Goal: Communication & Community: Answer question/provide support

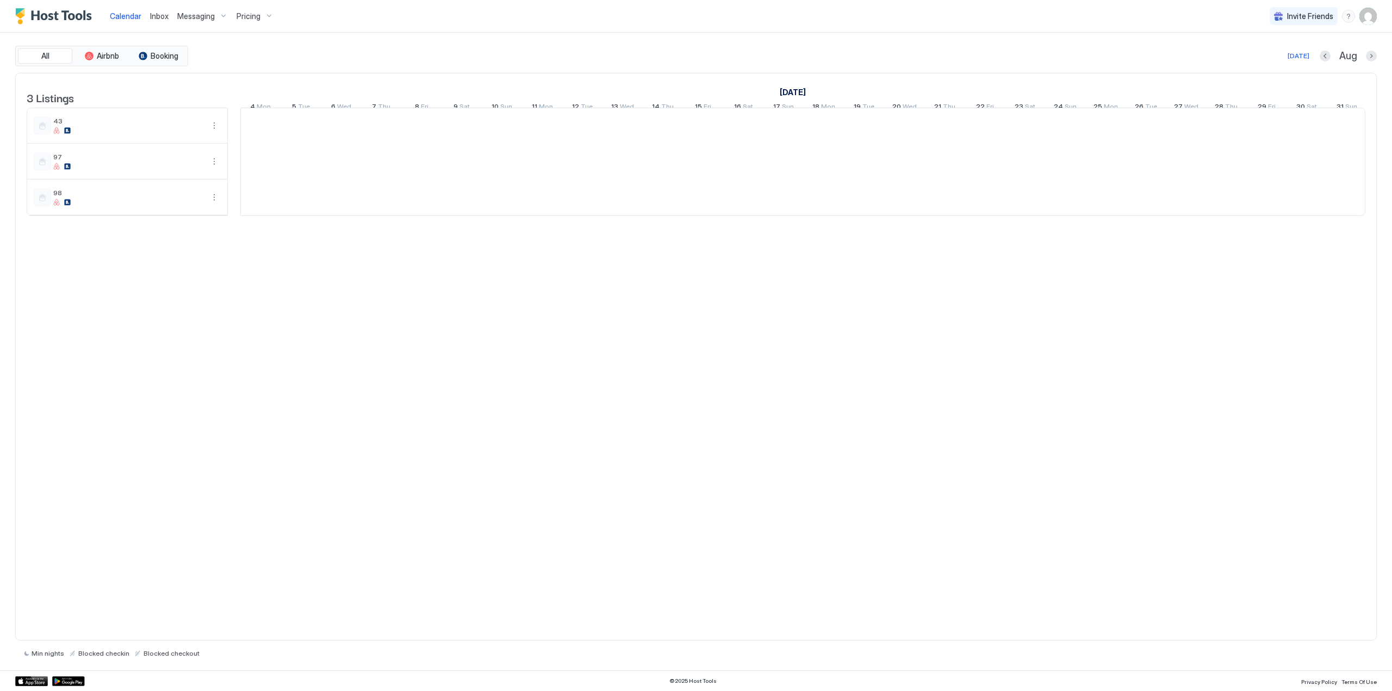
scroll to position [0, 604]
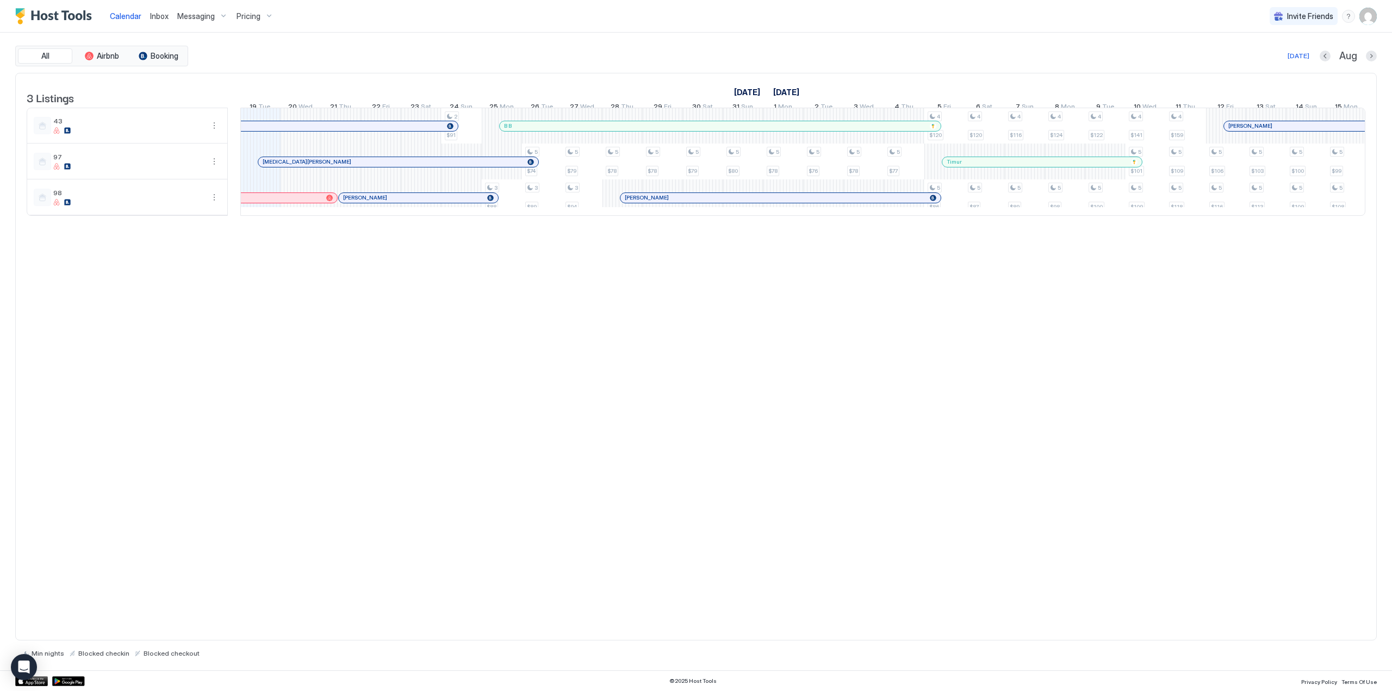
click at [284, 166] on div at bounding box center [284, 162] width 9 height 9
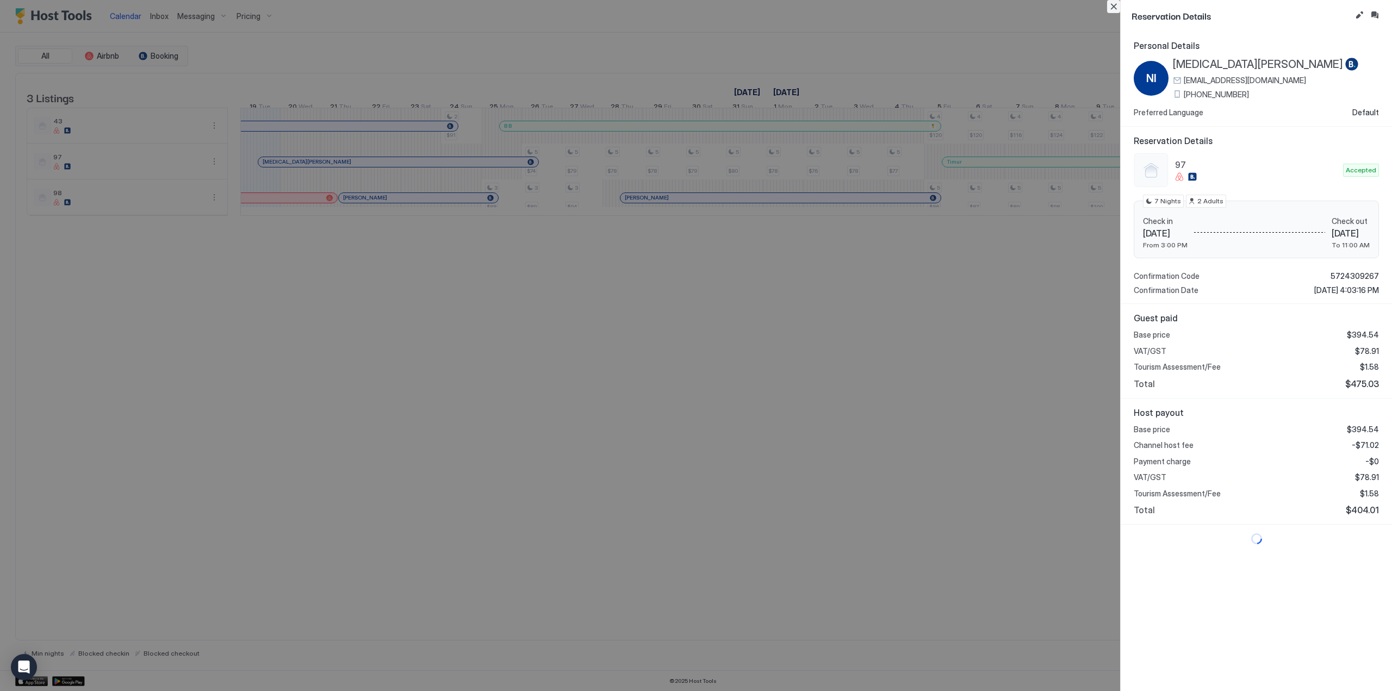
click at [1116, 7] on button "Close" at bounding box center [1113, 6] width 13 height 13
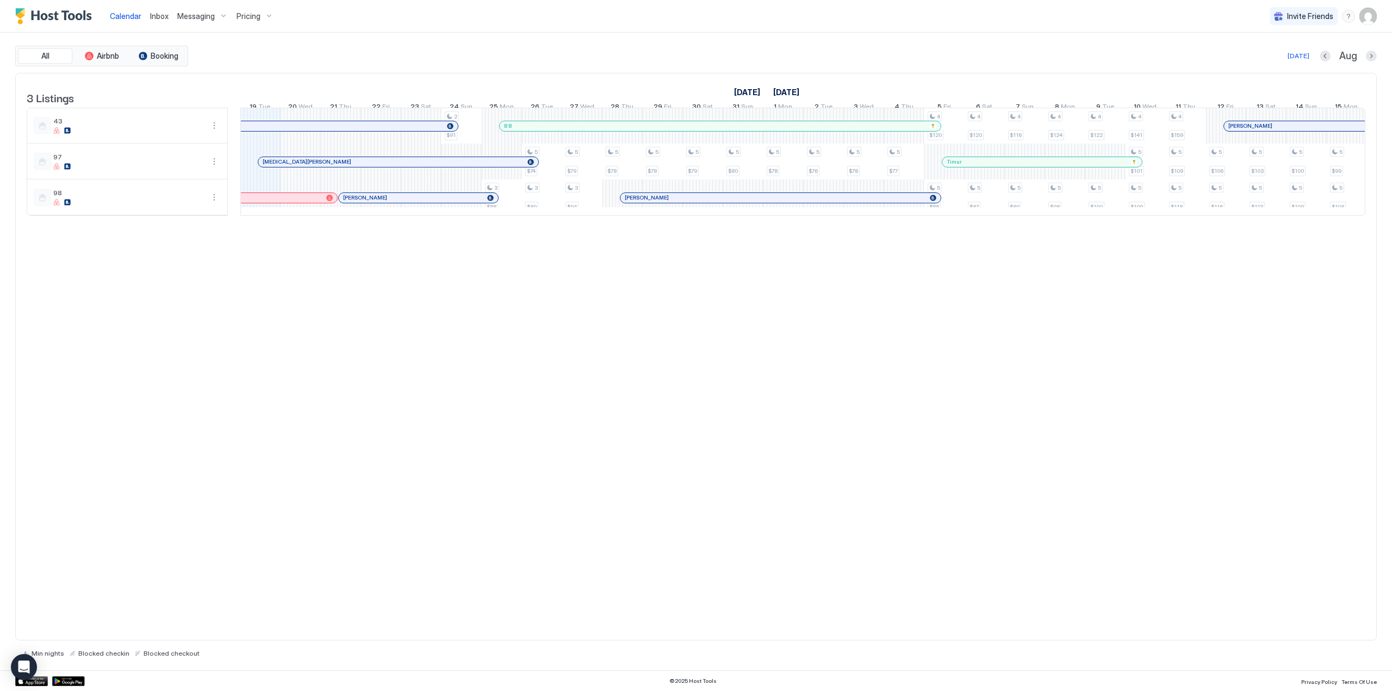
click at [358, 166] on div at bounding box center [358, 162] width 9 height 9
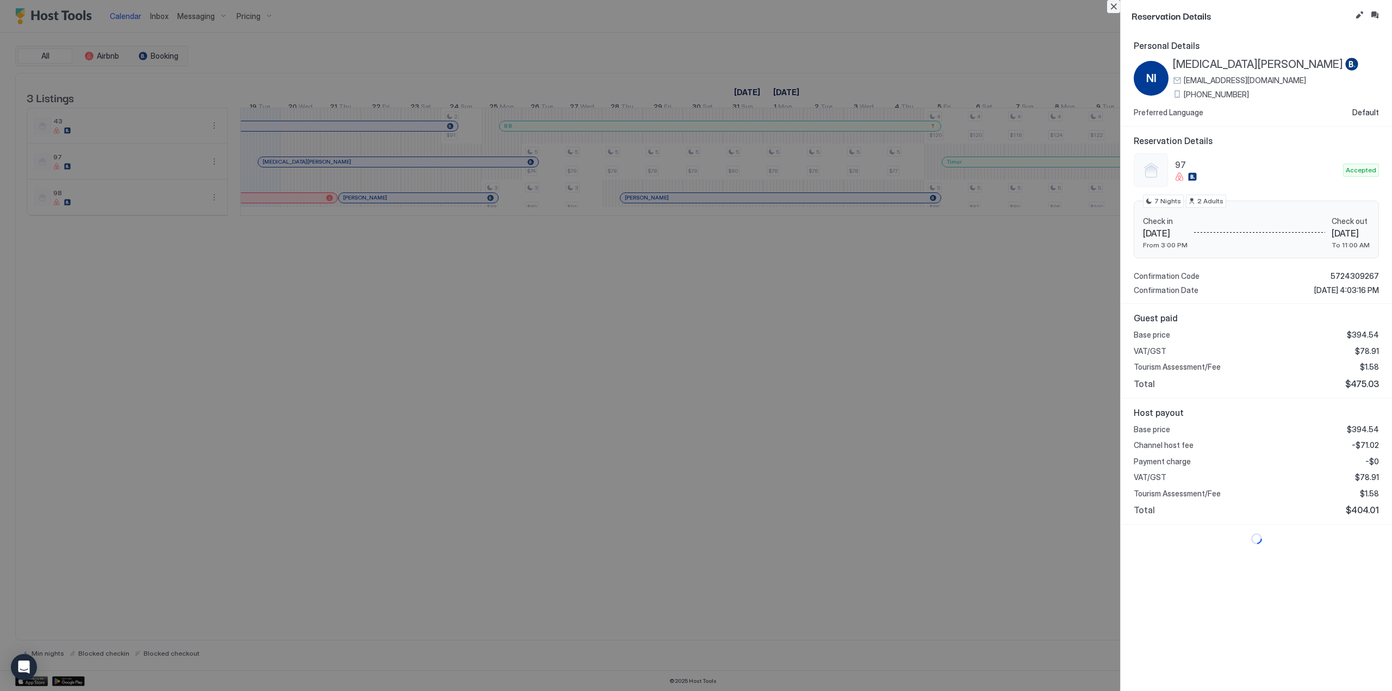
click at [1111, 10] on button "Close" at bounding box center [1113, 6] width 13 height 13
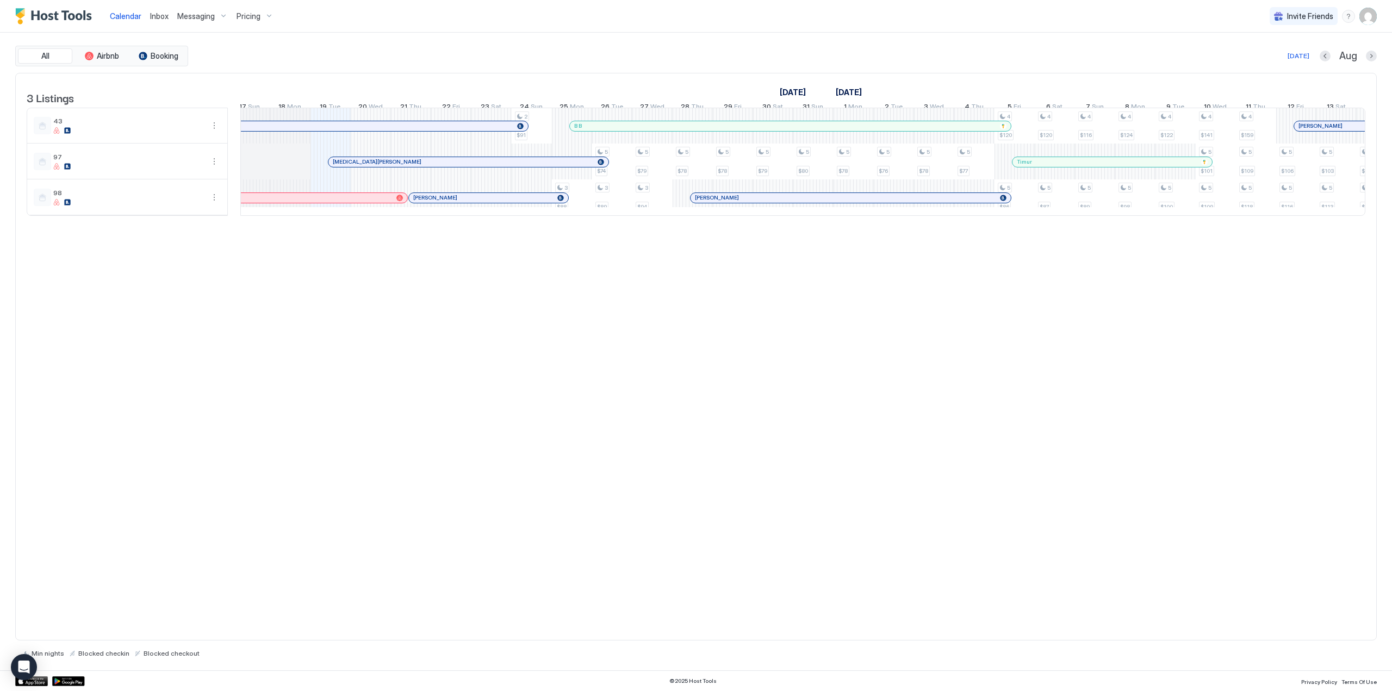
scroll to position [0, 533]
click at [412, 166] on div at bounding box center [411, 162] width 9 height 9
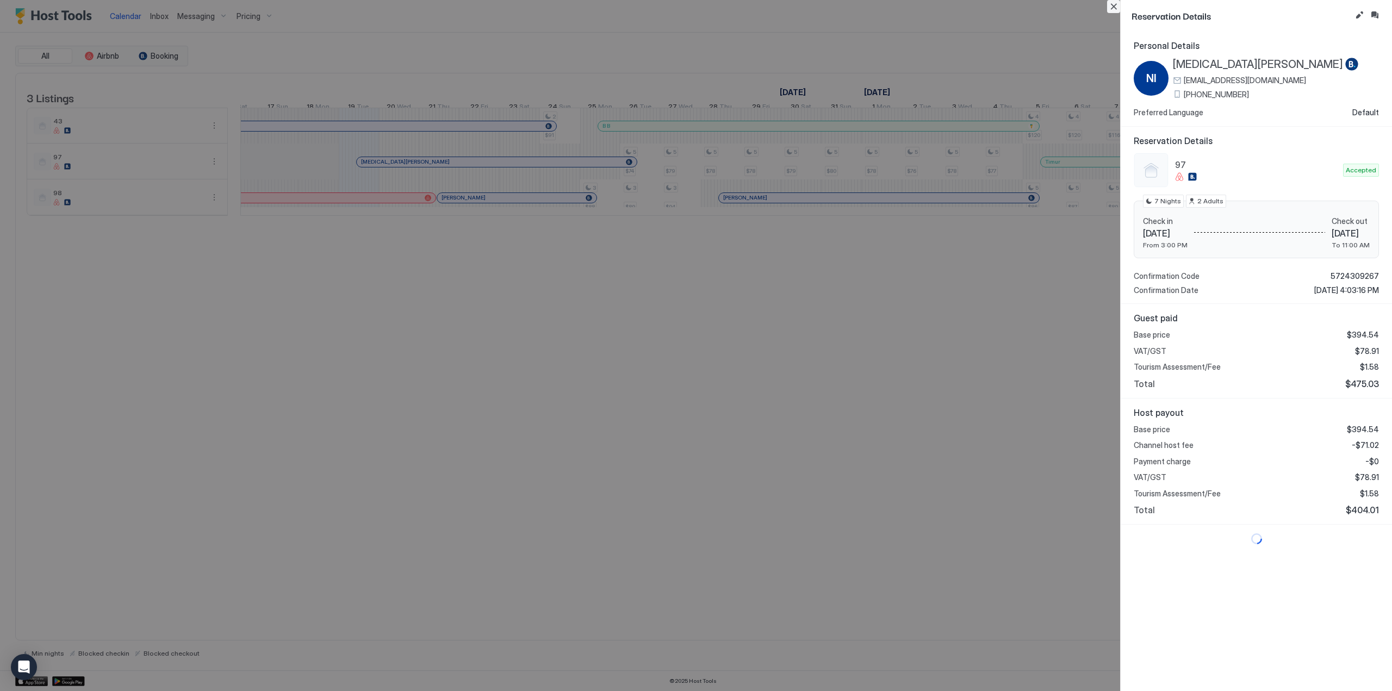
click at [1115, 7] on button "Close" at bounding box center [1113, 6] width 13 height 13
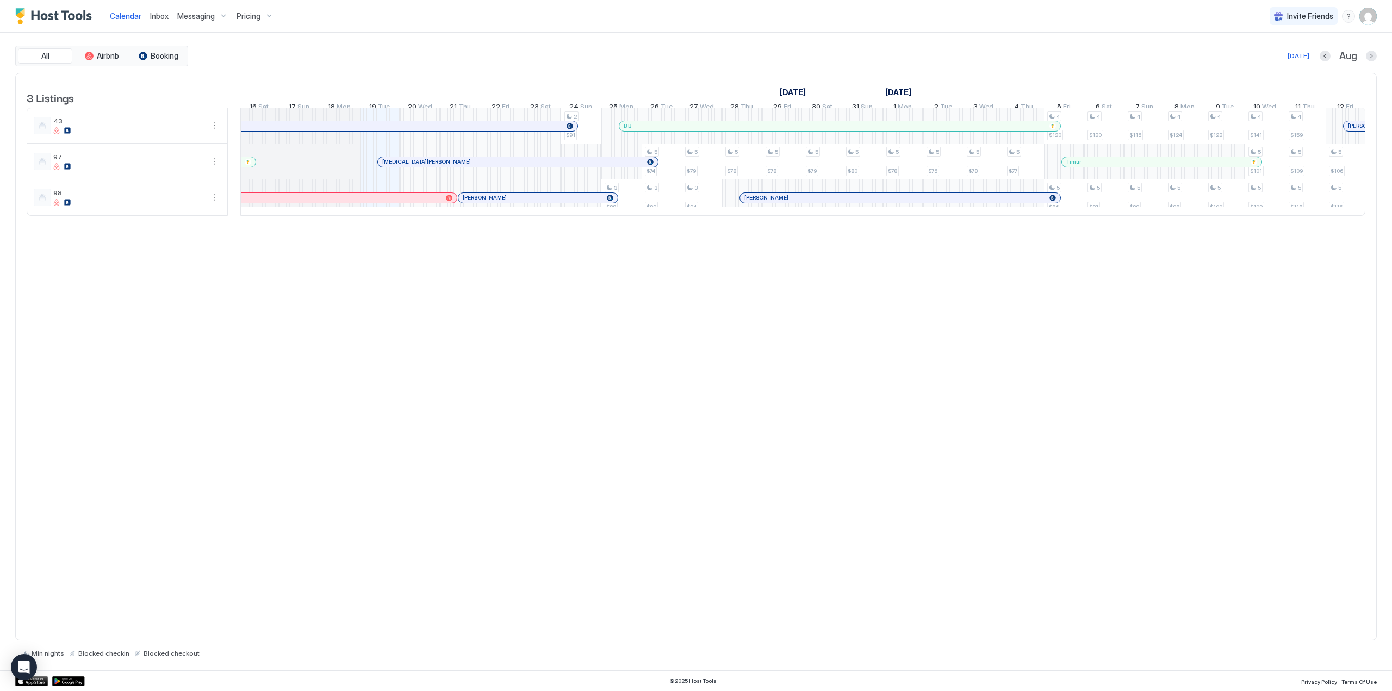
scroll to position [0, 491]
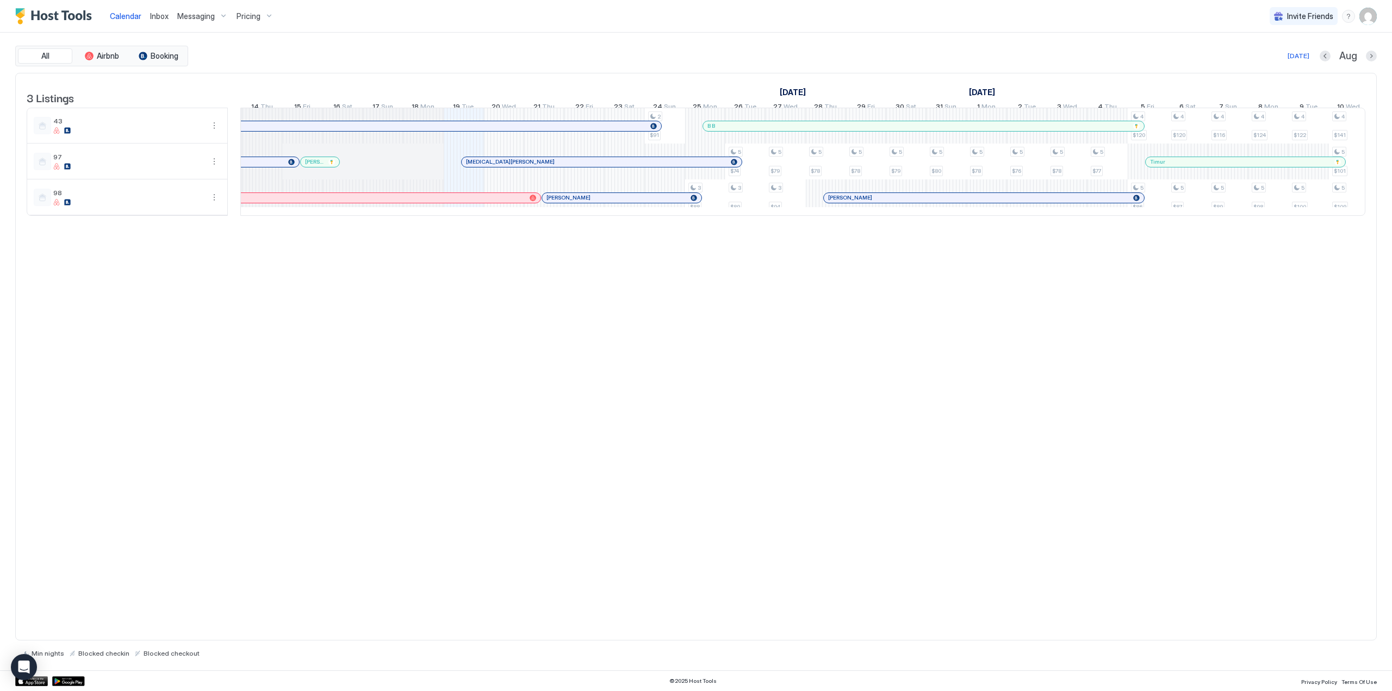
click at [495, 166] on div at bounding box center [494, 162] width 9 height 9
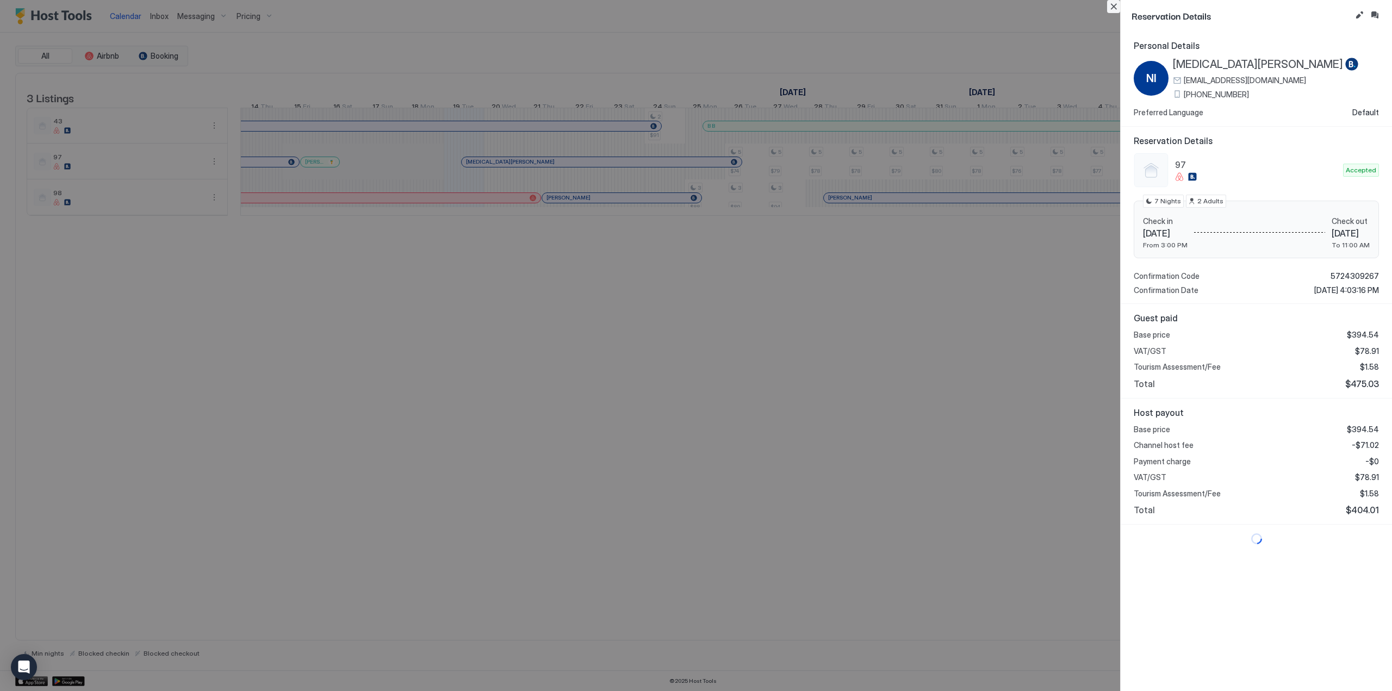
click at [1117, 10] on button "Close" at bounding box center [1113, 6] width 13 height 13
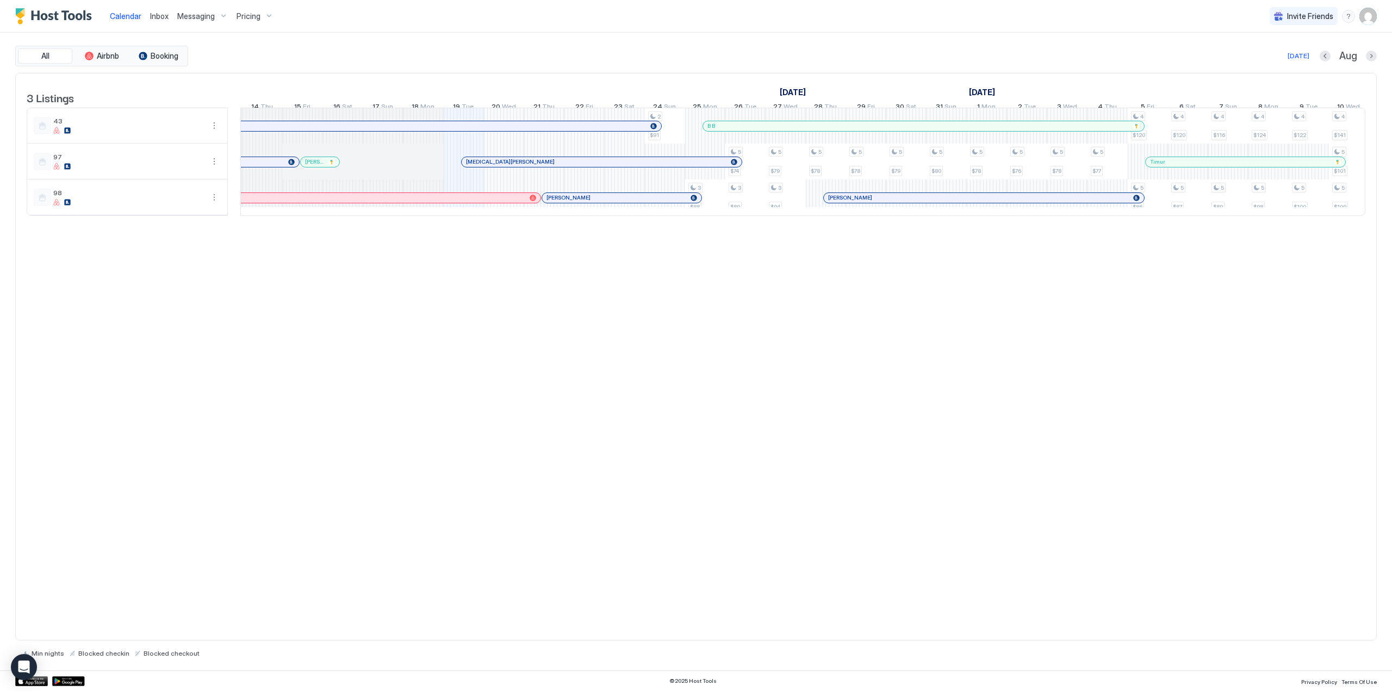
click at [502, 166] on div at bounding box center [501, 162] width 9 height 9
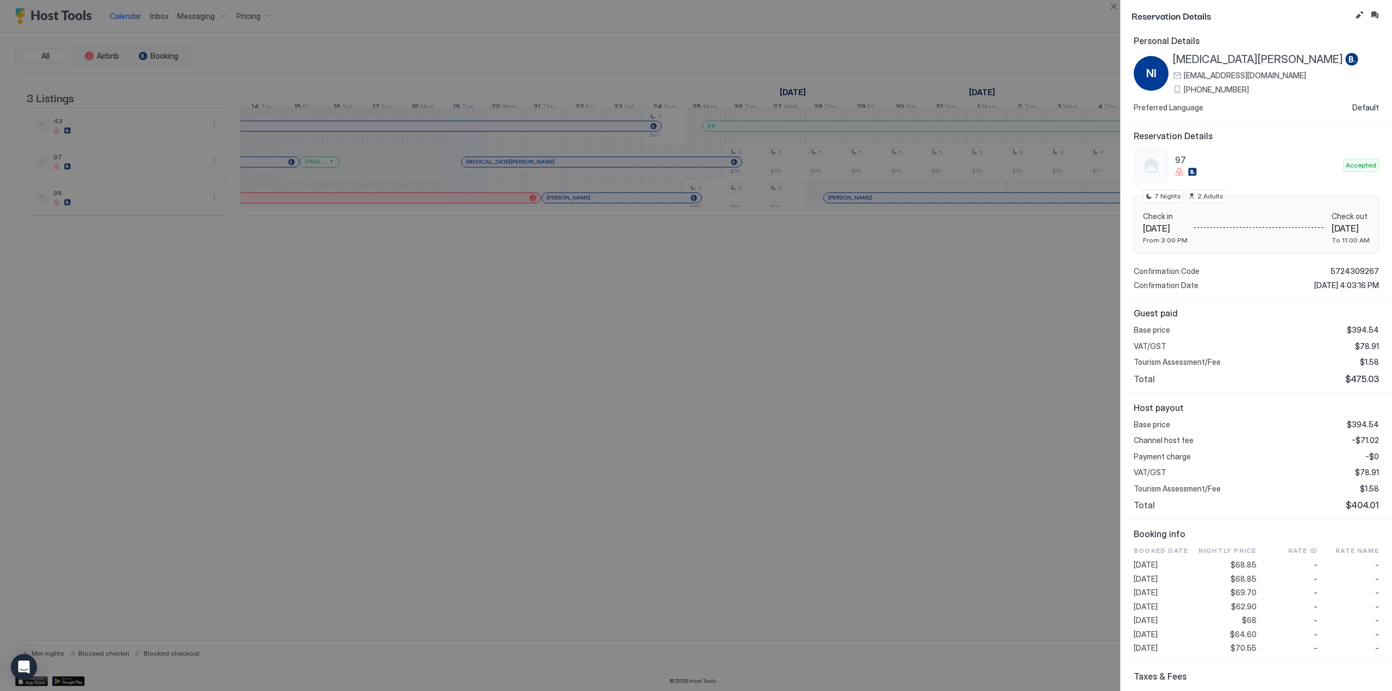
scroll to position [0, 0]
click at [1110, 4] on button "Close" at bounding box center [1113, 6] width 13 height 13
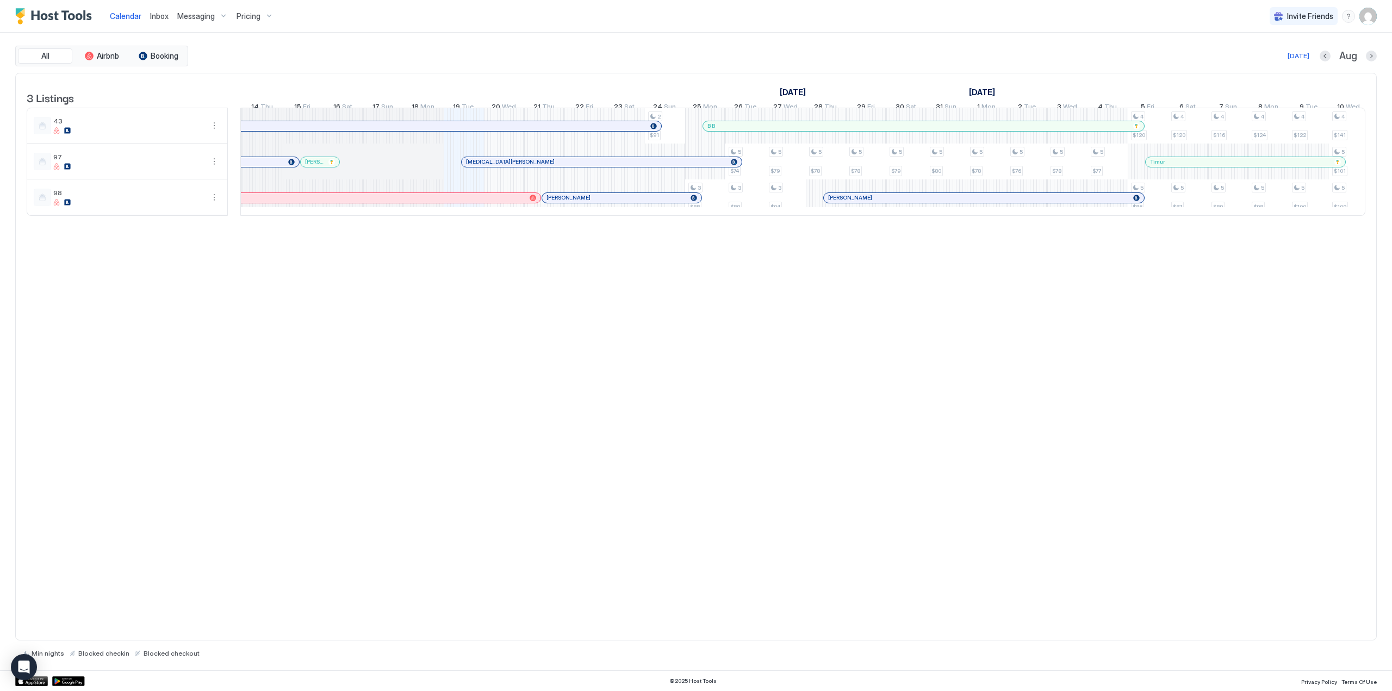
click at [600, 202] on div at bounding box center [599, 198] width 9 height 9
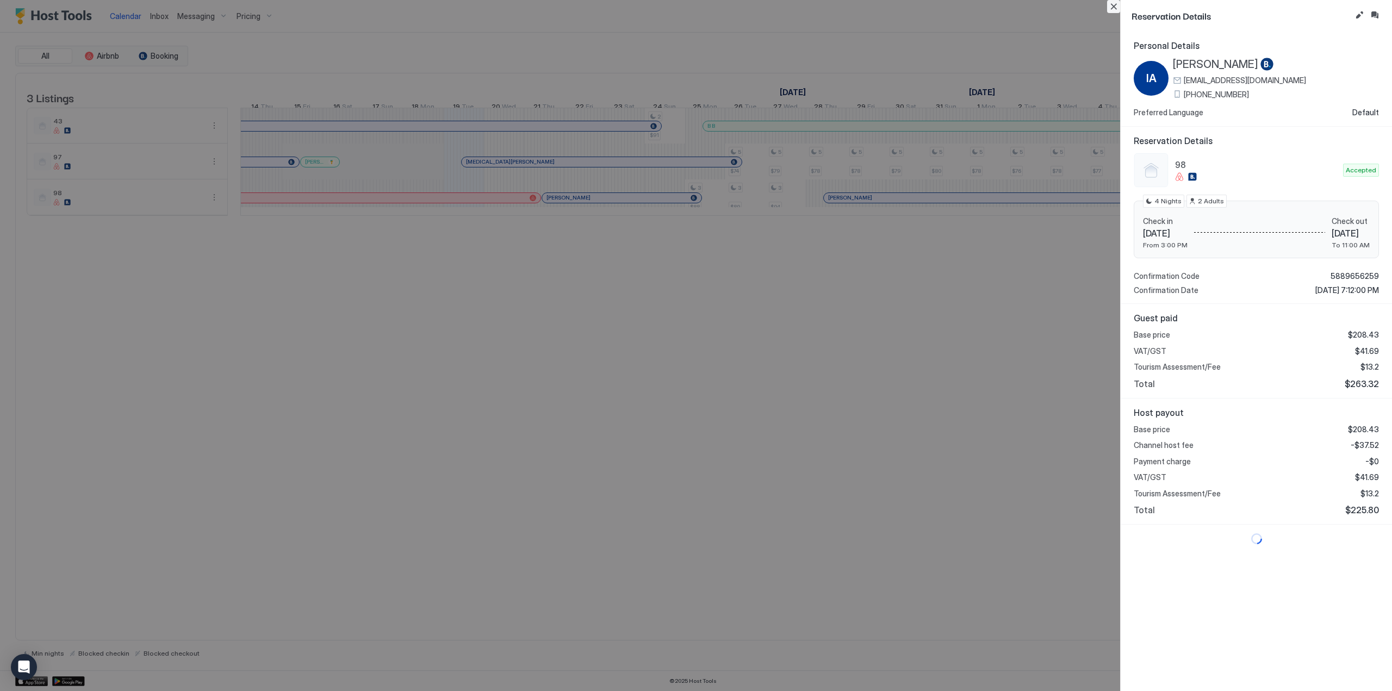
click at [1116, 4] on button "Close" at bounding box center [1113, 6] width 13 height 13
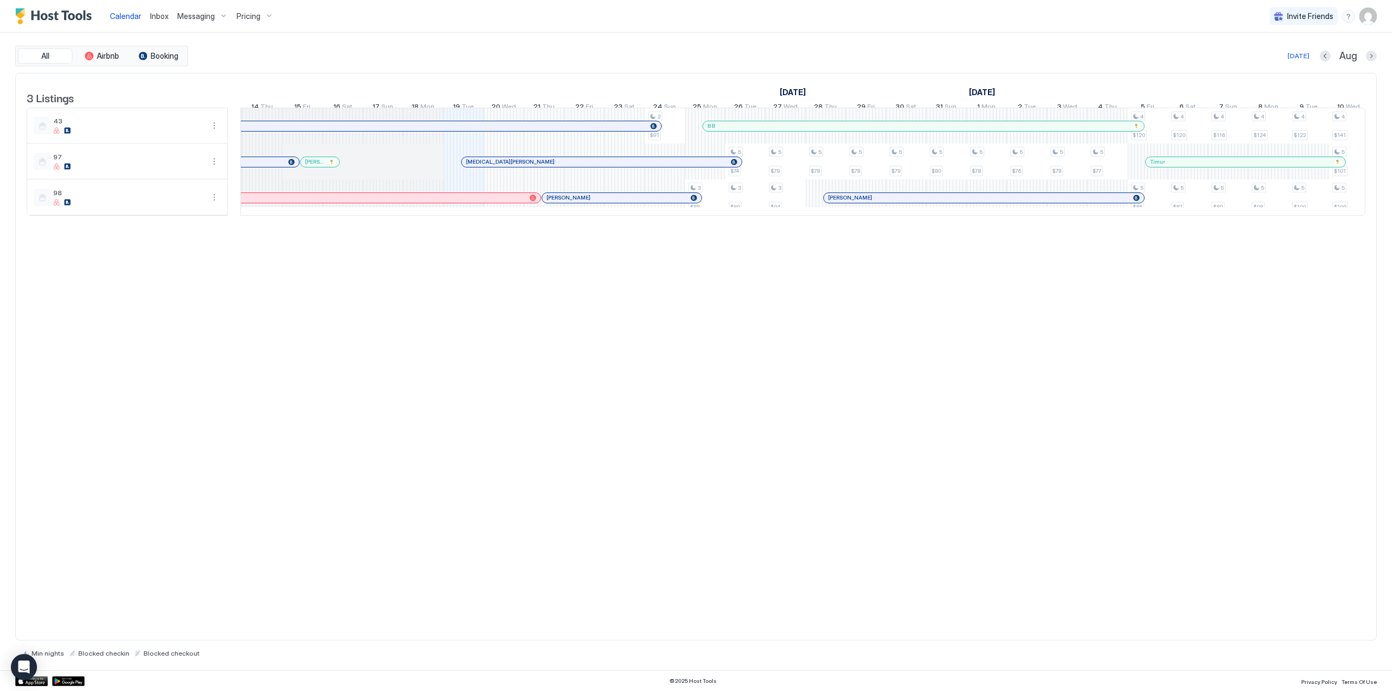
click at [607, 166] on div at bounding box center [606, 162] width 9 height 9
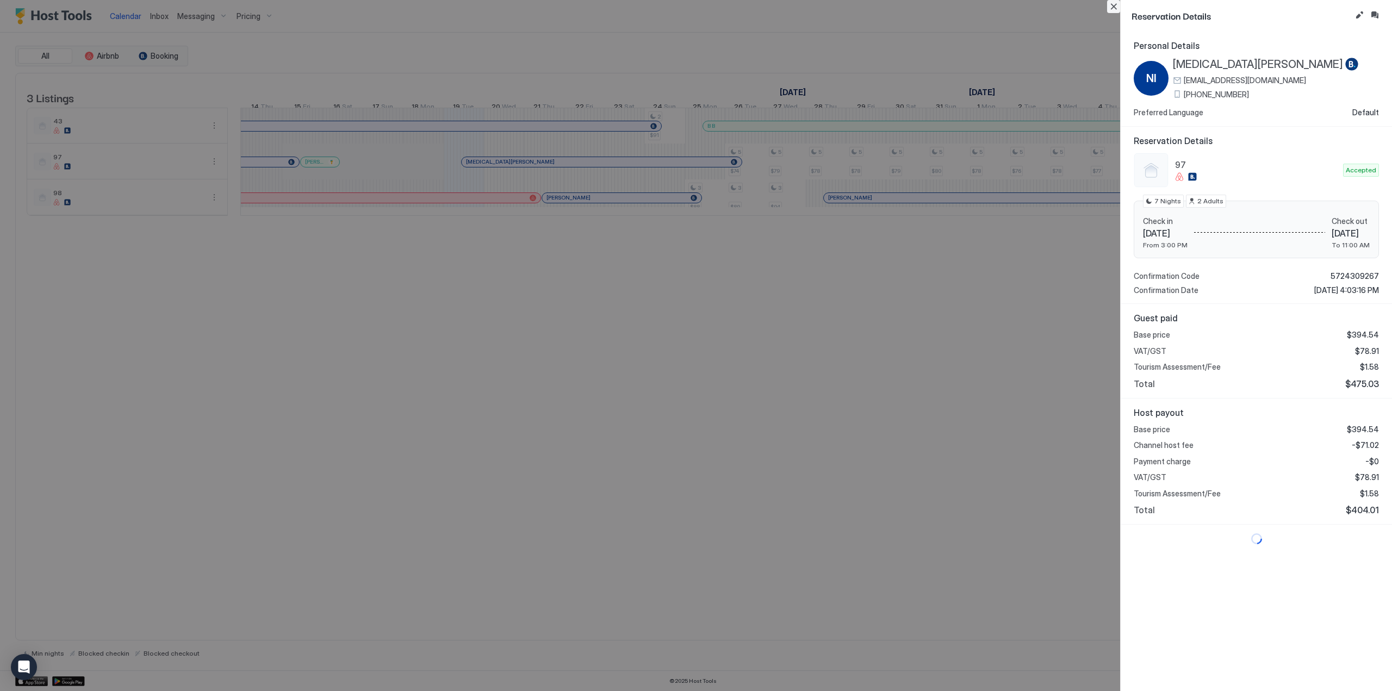
click at [1111, 3] on button "Close" at bounding box center [1113, 6] width 13 height 13
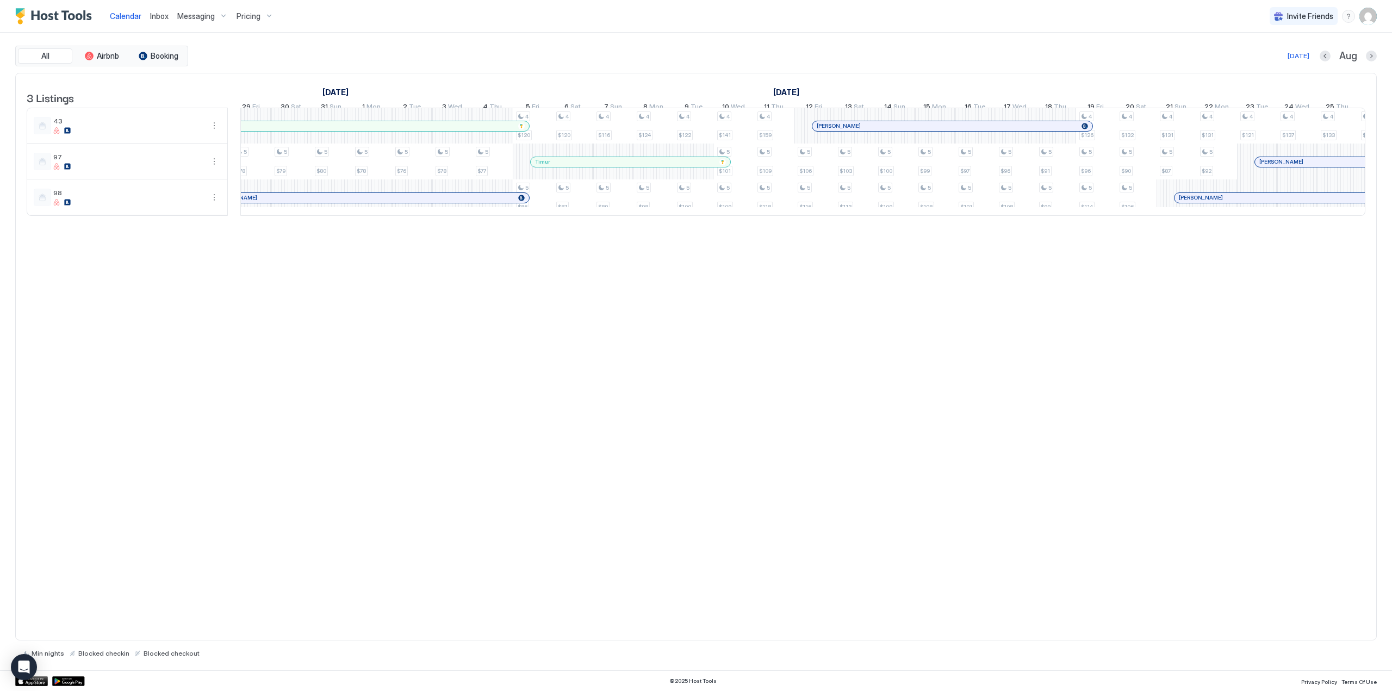
scroll to position [0, 1025]
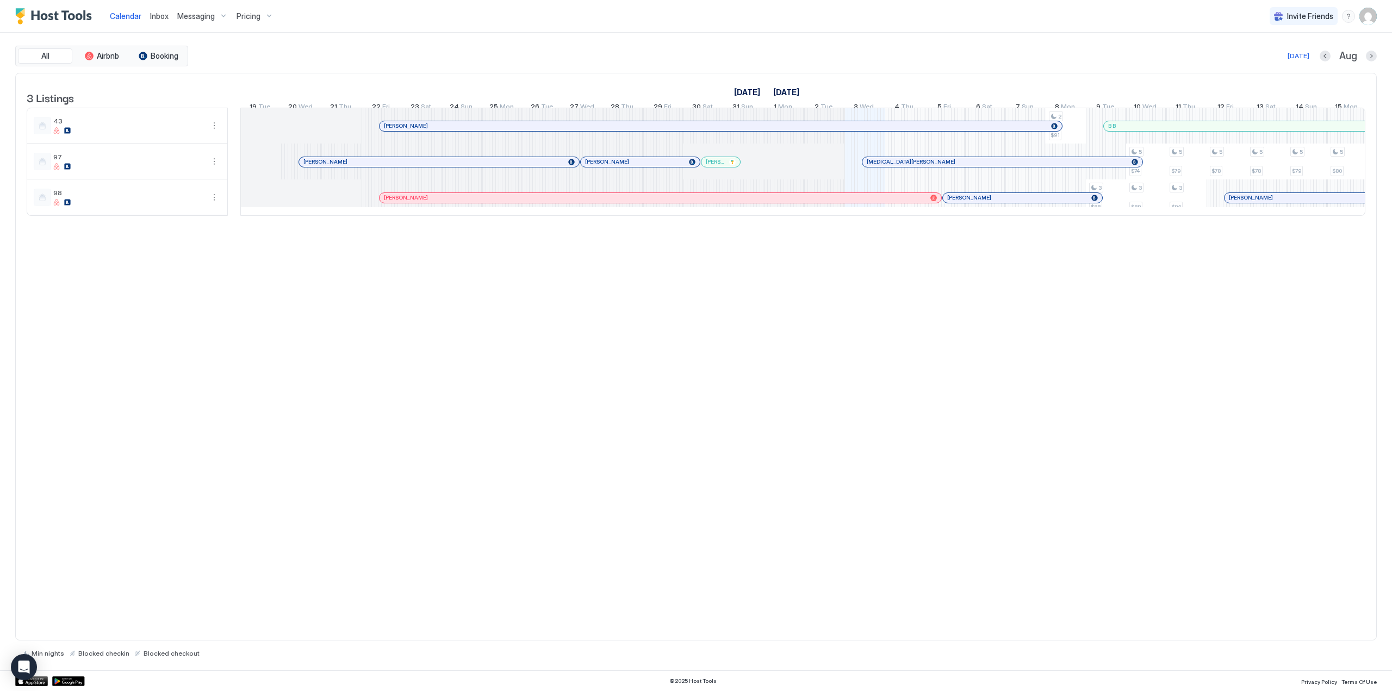
scroll to position [0, 604]
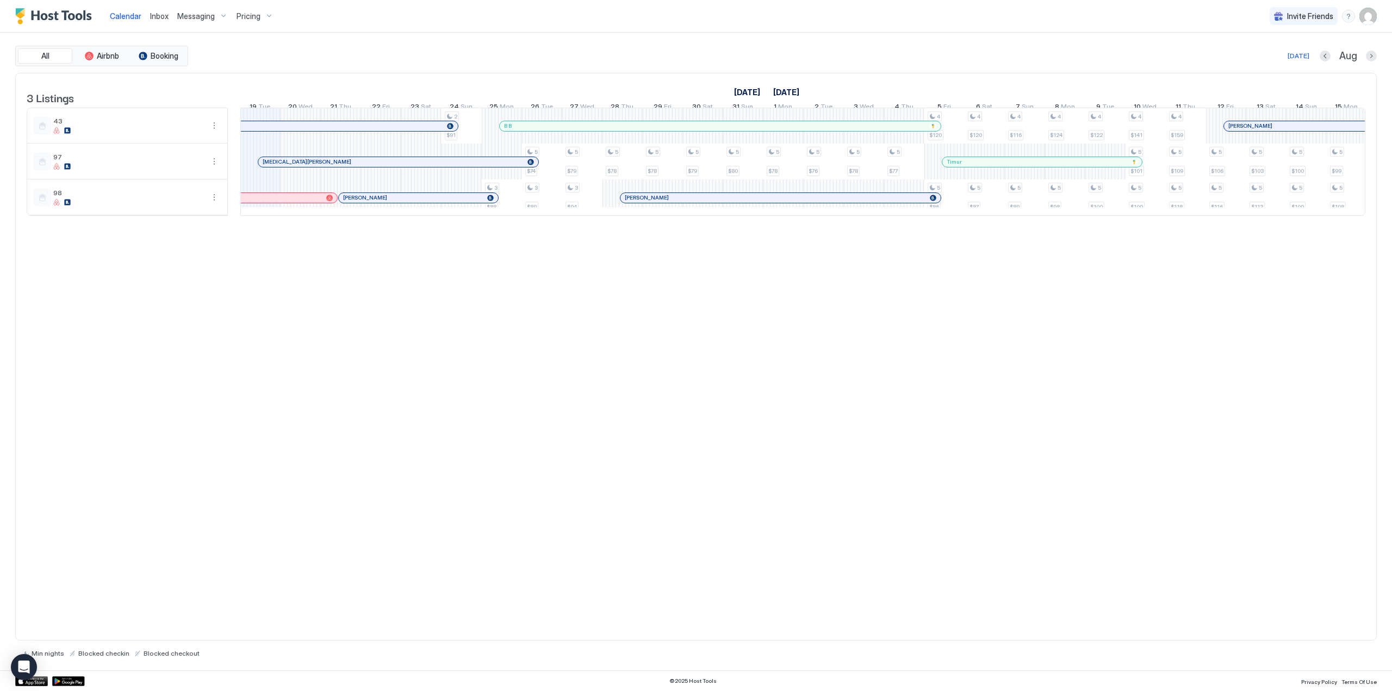
click at [157, 21] on link "Inbox" at bounding box center [159, 15] width 18 height 11
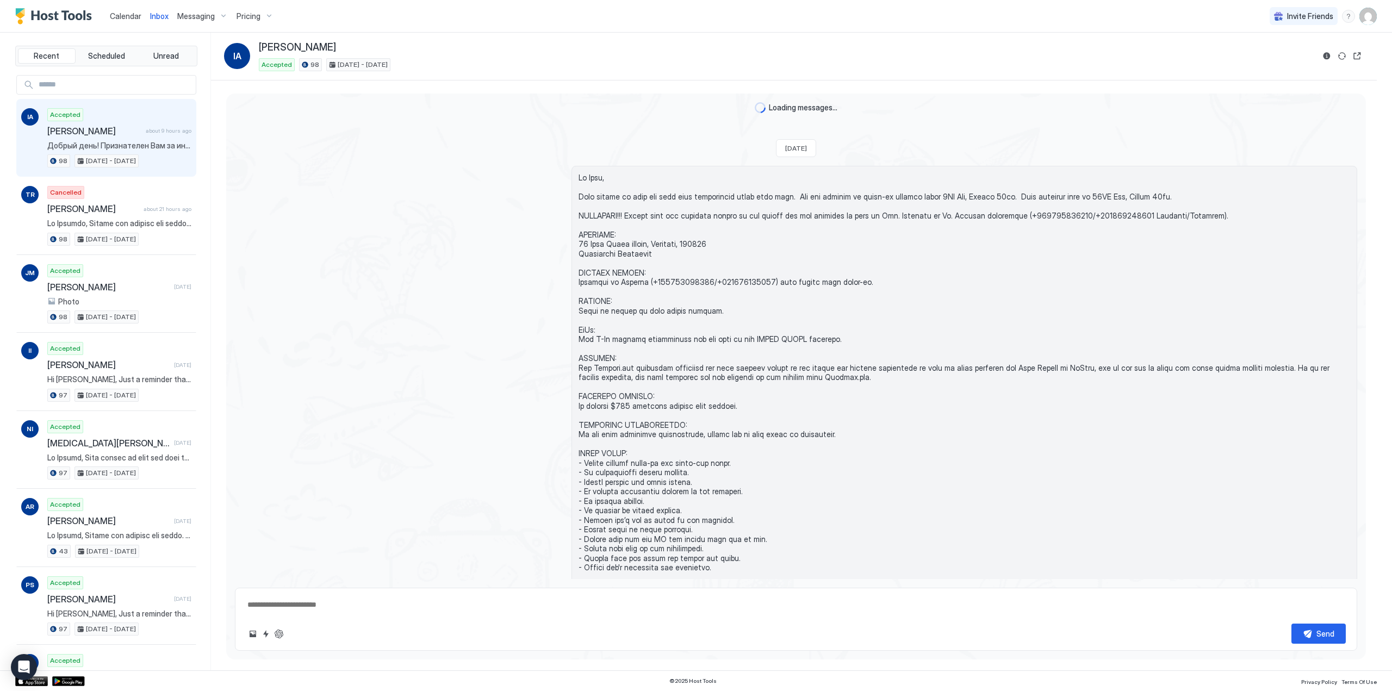
scroll to position [905, 0]
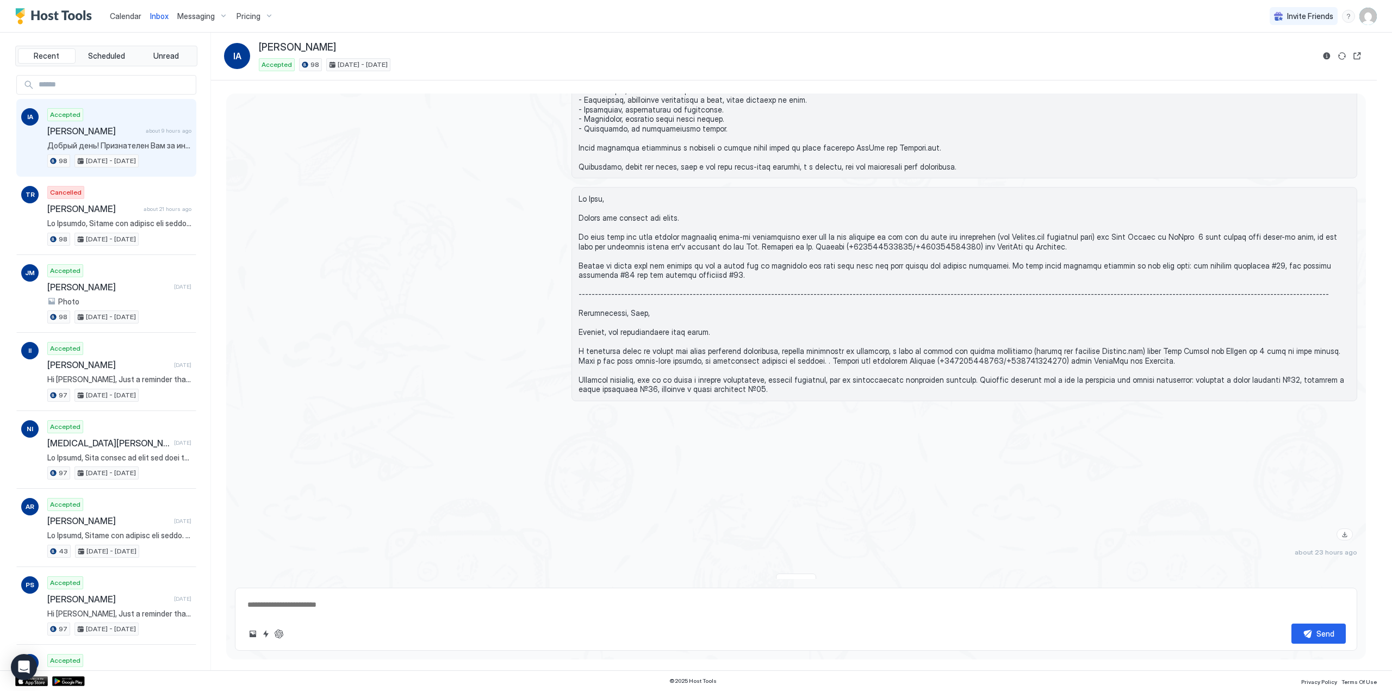
click at [166, 134] on div "Igor Alenitschew about 9 hours ago" at bounding box center [119, 131] width 144 height 11
click at [1327, 57] on button "Reservation information" at bounding box center [1326, 55] width 13 height 13
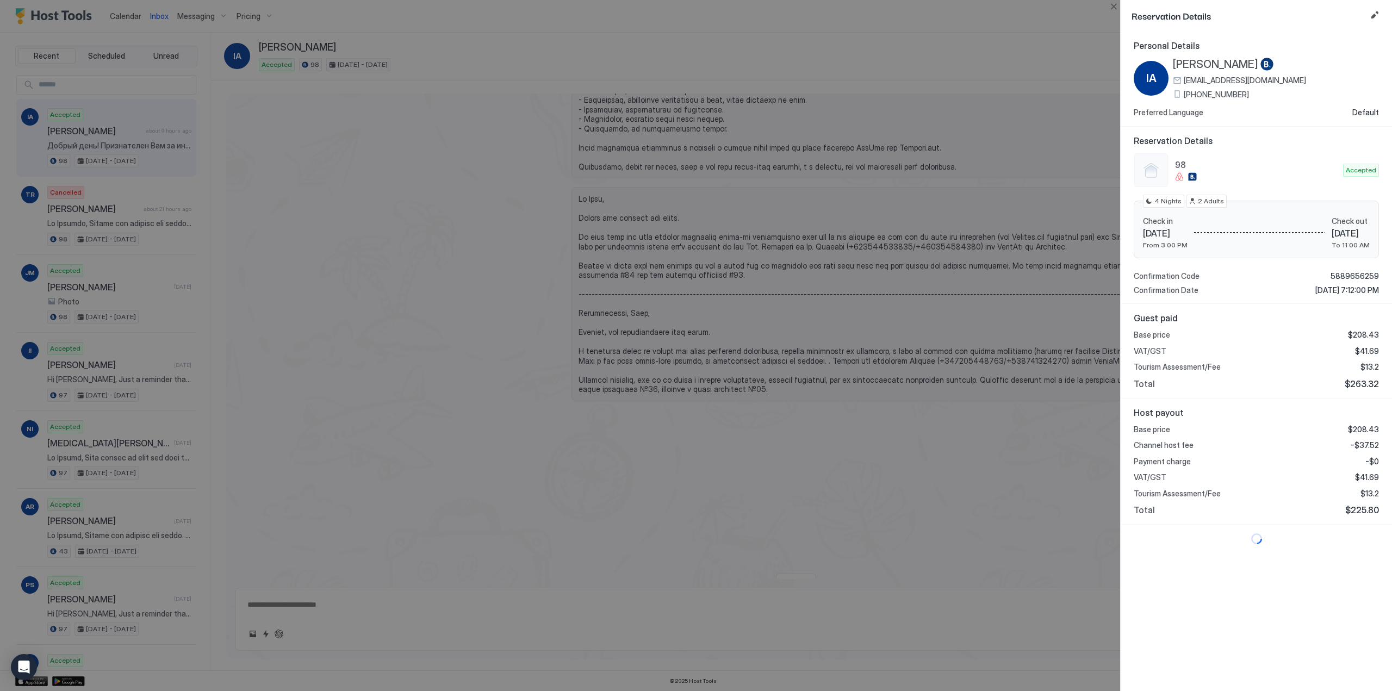
click at [1219, 63] on span "[PERSON_NAME]" at bounding box center [1215, 65] width 85 height 14
drag, startPoint x: 1343, startPoint y: 383, endPoint x: 1369, endPoint y: 389, distance: 26.8
click at [1369, 389] on span "$263.32" at bounding box center [1362, 383] width 34 height 11
copy span "263.32"
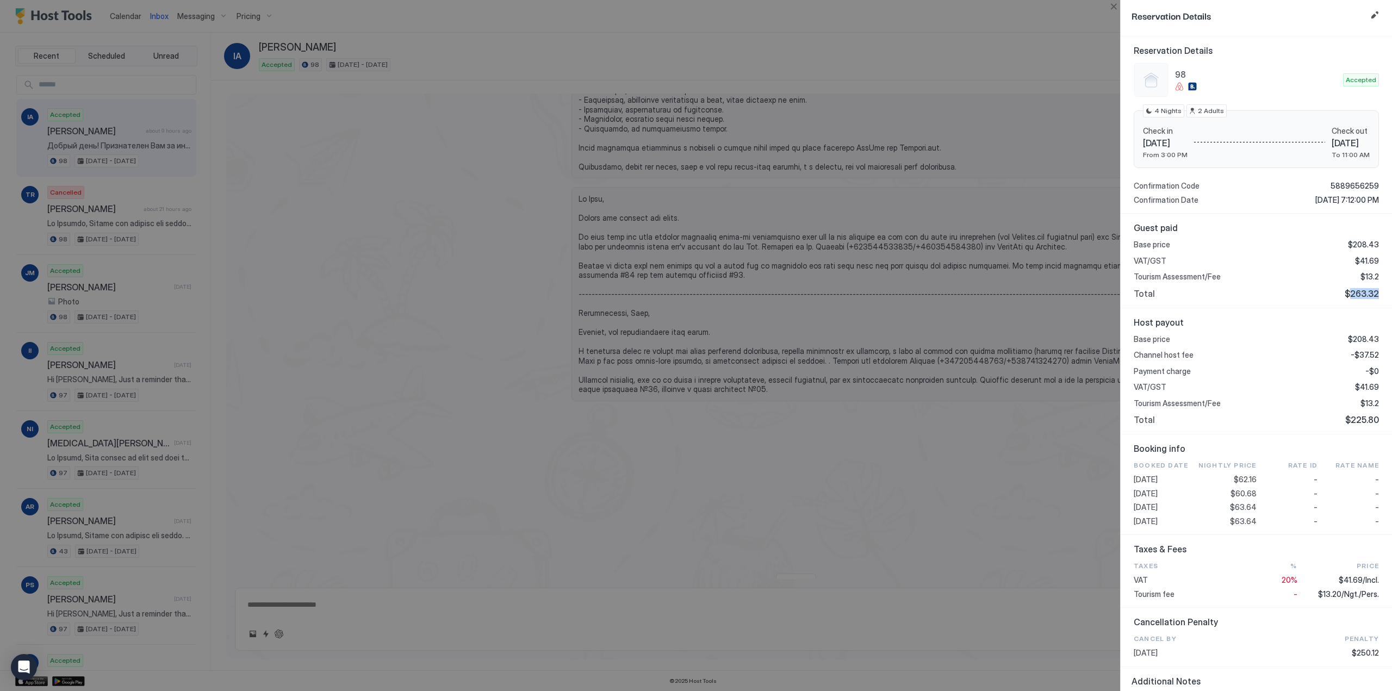
scroll to position [0, 0]
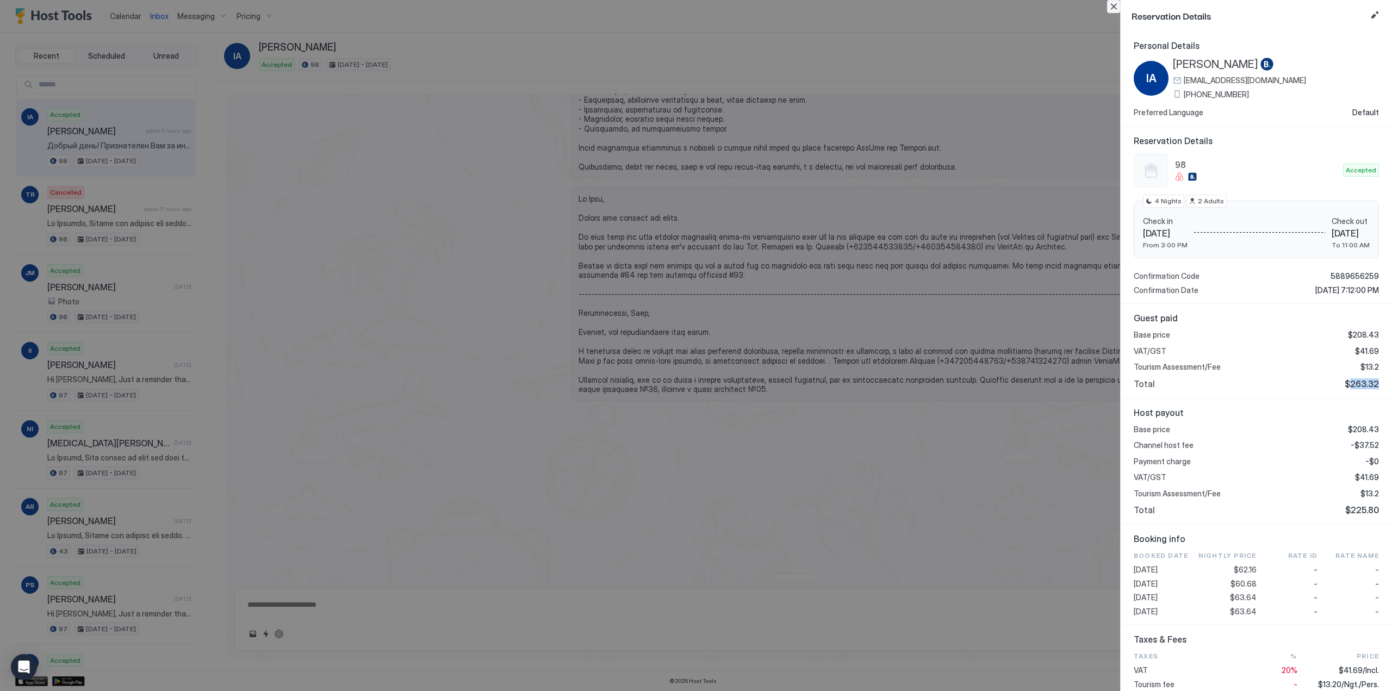
click at [1117, 10] on button "Close" at bounding box center [1113, 6] width 13 height 13
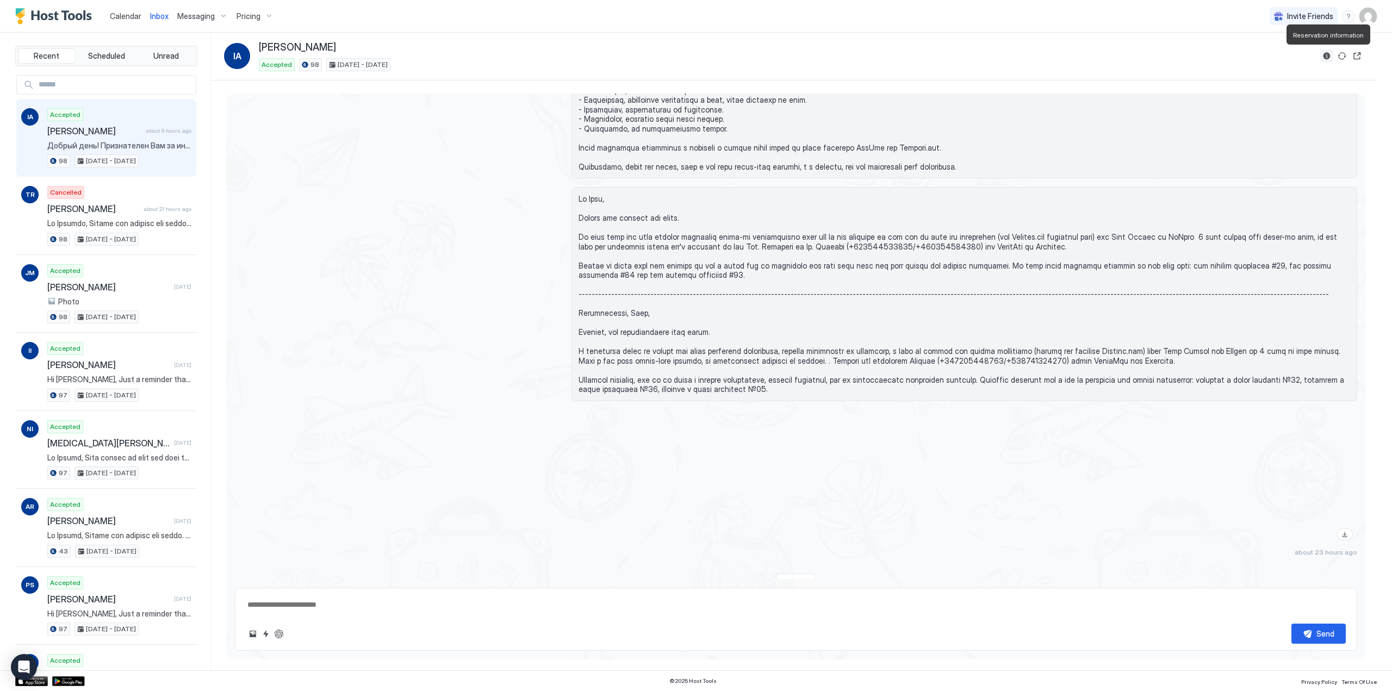
click at [1321, 60] on button "Reservation information" at bounding box center [1326, 55] width 13 height 13
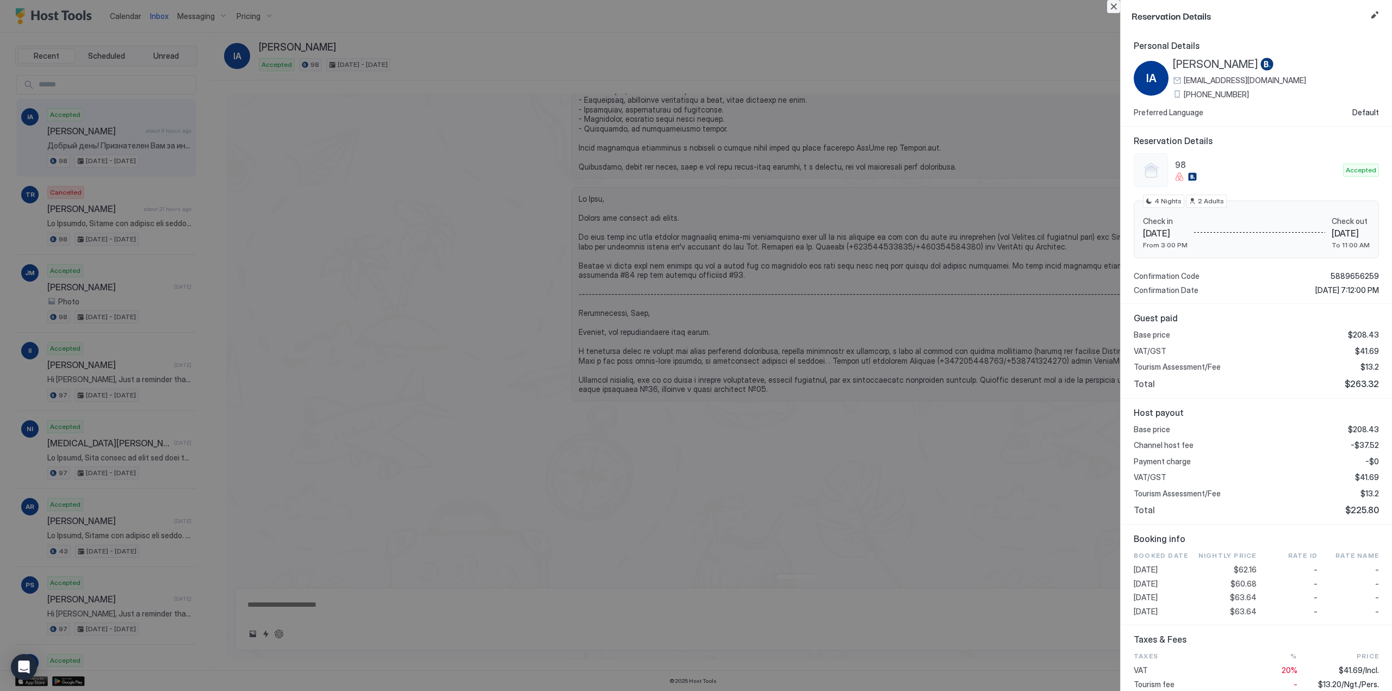
click at [1117, 5] on button "Close" at bounding box center [1113, 6] width 13 height 13
type textarea "*"
